Goal: Task Accomplishment & Management: Use online tool/utility

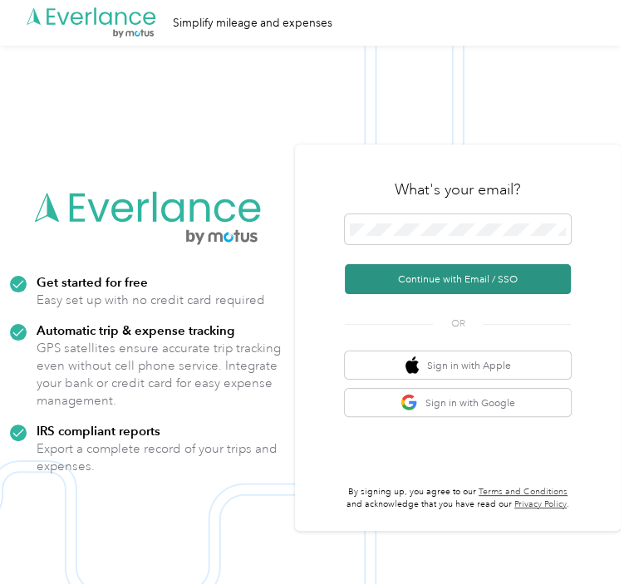
click at [433, 282] on button "Continue with Email / SSO" at bounding box center [458, 279] width 226 height 30
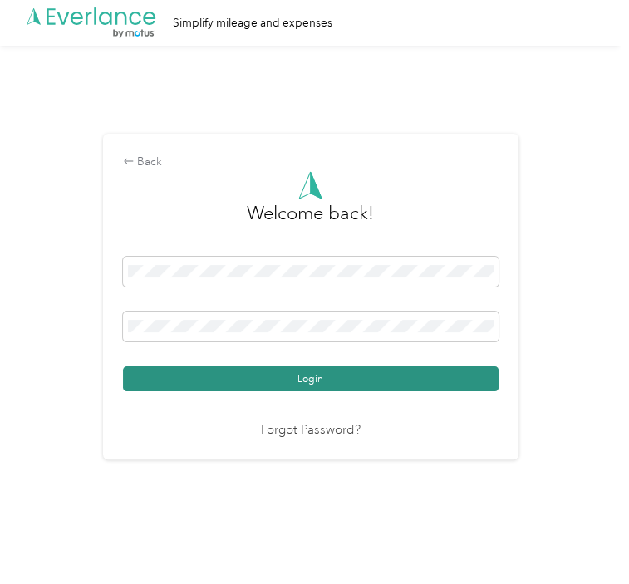
click at [308, 373] on button "Login" at bounding box center [311, 379] width 376 height 25
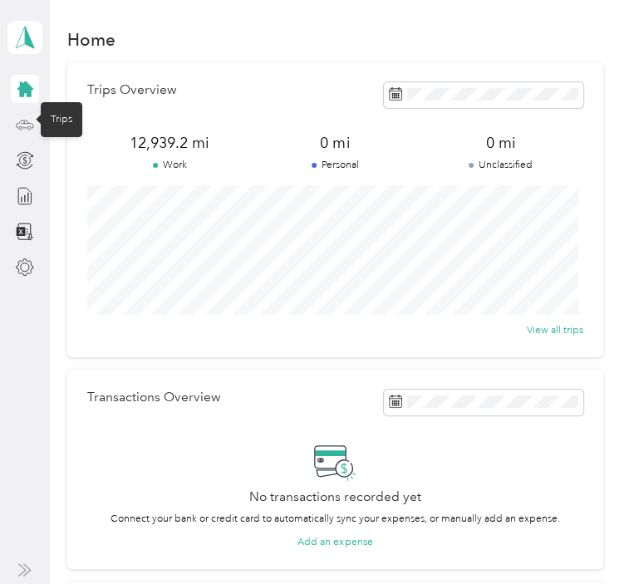
click at [27, 116] on icon at bounding box center [25, 125] width 18 height 18
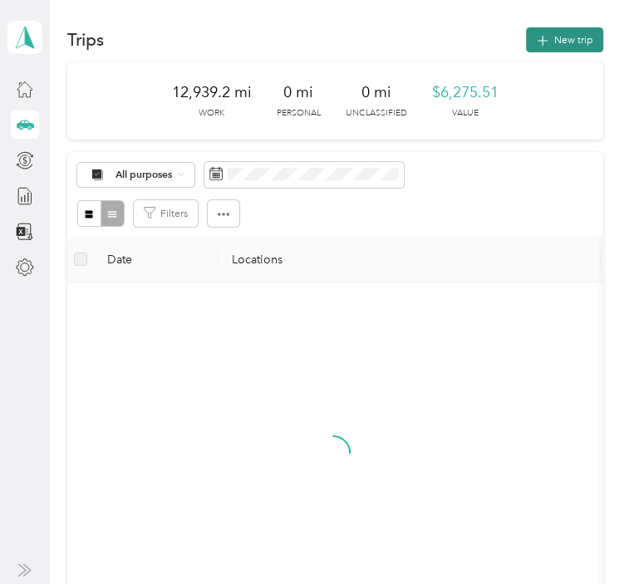
click at [546, 46] on button "New trip" at bounding box center [564, 39] width 77 height 25
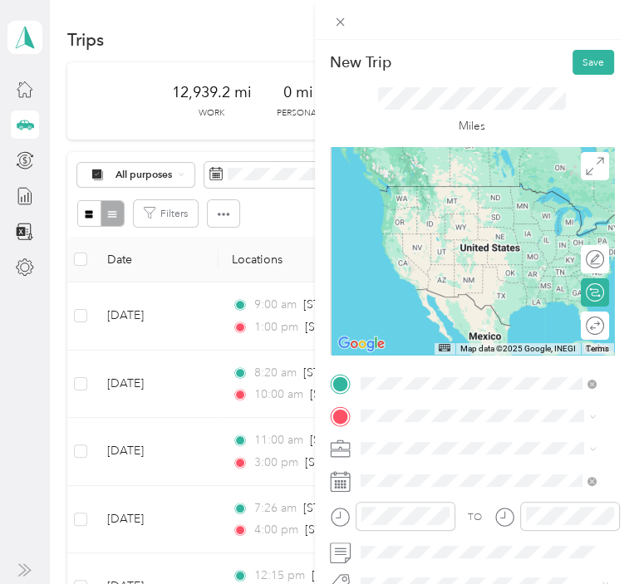
click at [449, 216] on span "[STREET_ADDRESS][US_STATE]" at bounding box center [461, 210] width 145 height 12
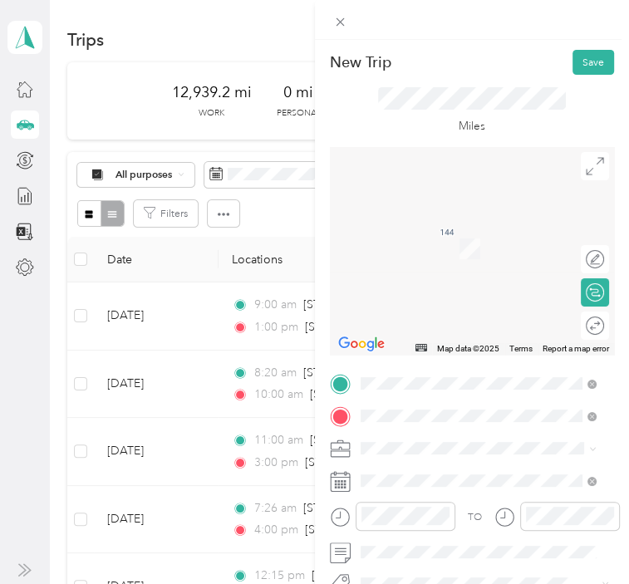
click at [456, 474] on span "[STREET_ADDRESS][US_STATE]" at bounding box center [461, 467] width 145 height 12
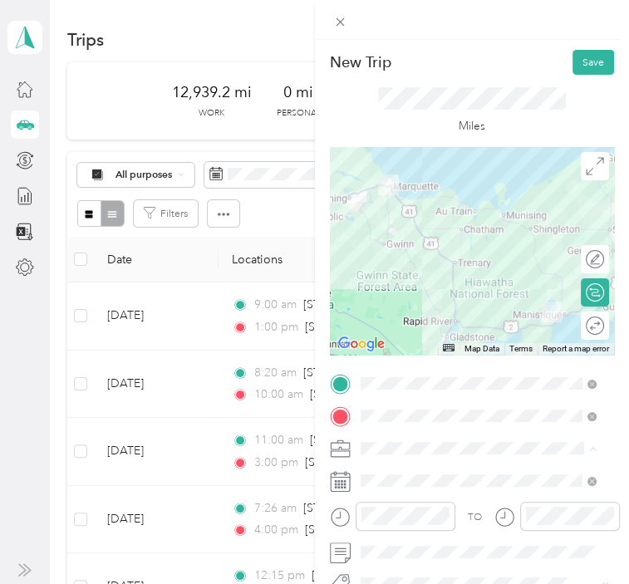
click at [402, 329] on li "809-37 DOC SO Reg1/UP" at bounding box center [478, 323] width 246 height 25
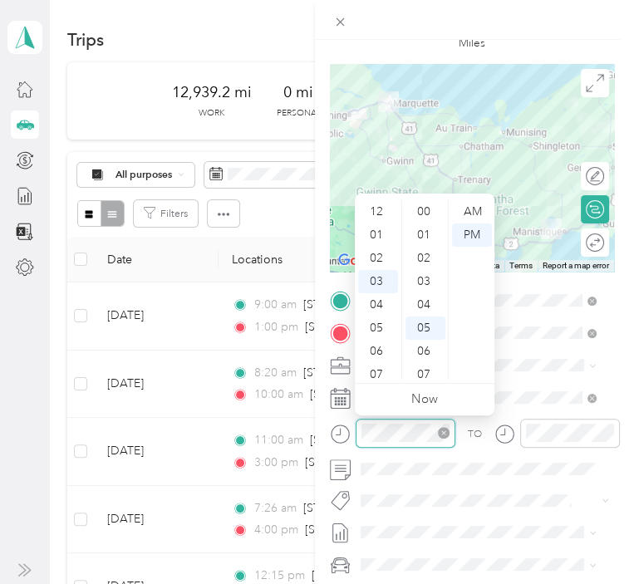
scroll to position [116, 0]
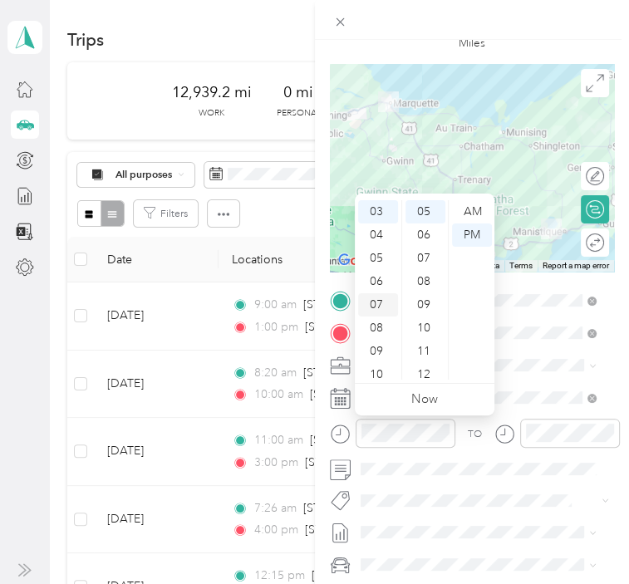
click at [378, 302] on div "07" at bounding box center [378, 304] width 40 height 23
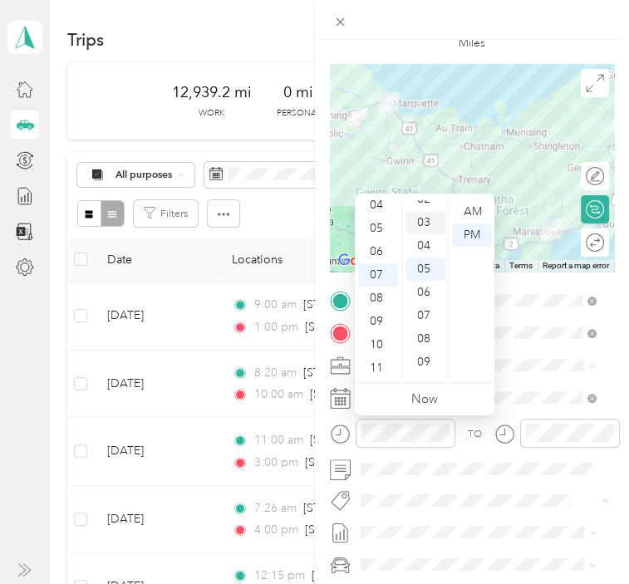
scroll to position [0, 0]
click at [420, 270] on div "20" at bounding box center [426, 261] width 40 height 23
click at [421, 277] on div "23" at bounding box center [426, 281] width 40 height 23
click at [467, 210] on div "AM" at bounding box center [472, 211] width 40 height 23
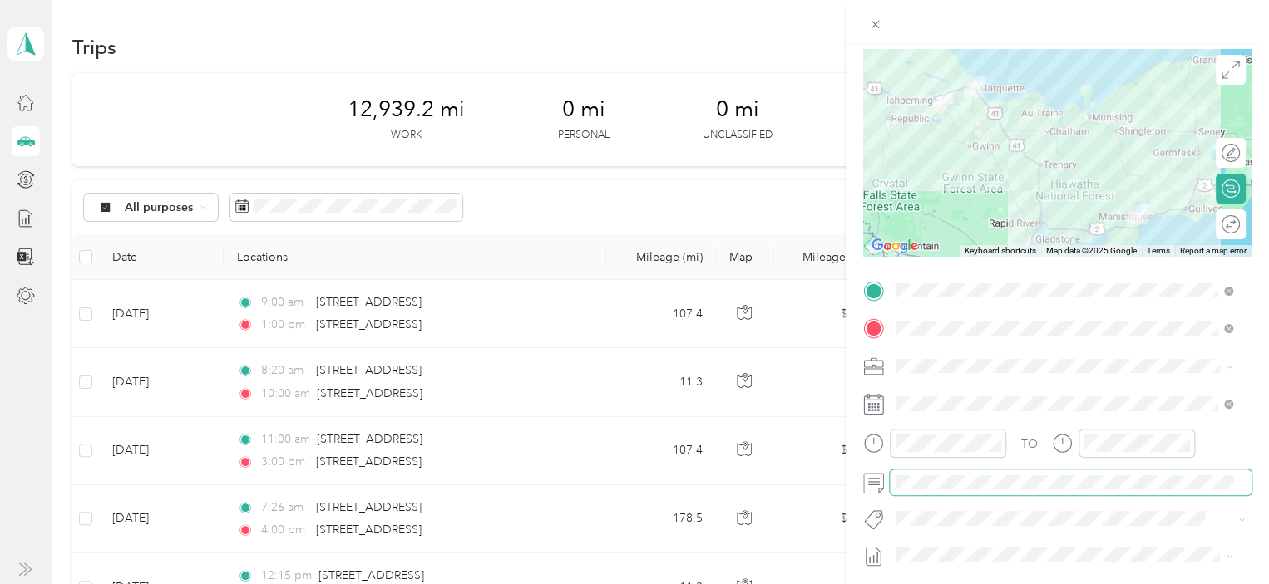
scroll to position [0, 0]
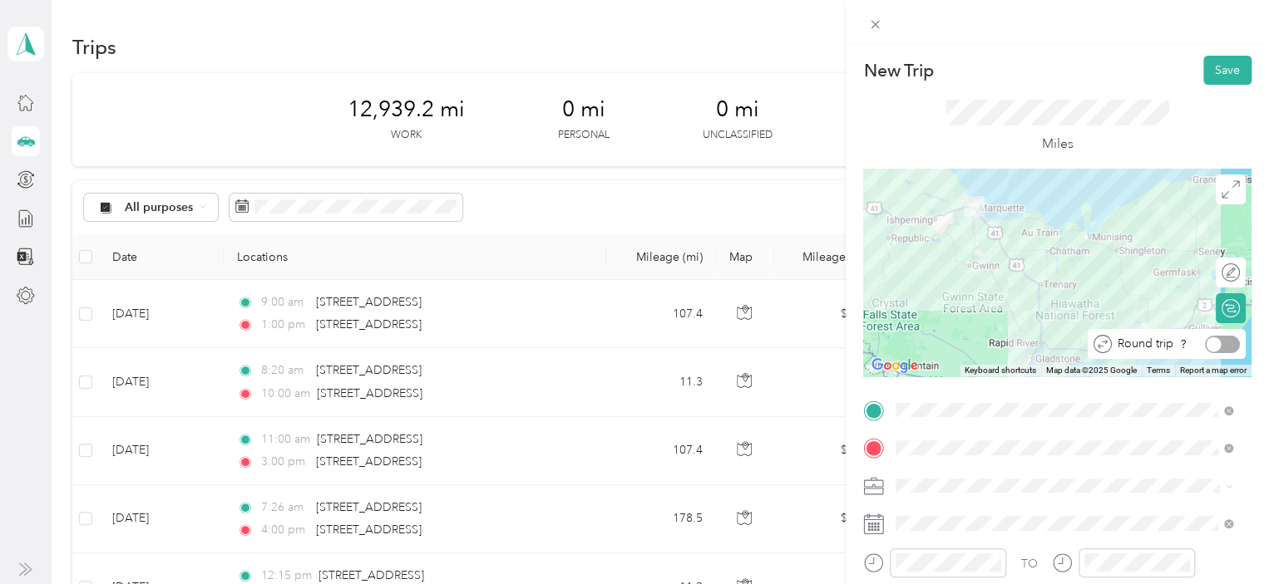
click at [629, 345] on div at bounding box center [1222, 344] width 35 height 17
click at [629, 72] on button "Save" at bounding box center [1227, 70] width 48 height 29
